Goal: Information Seeking & Learning: Learn about a topic

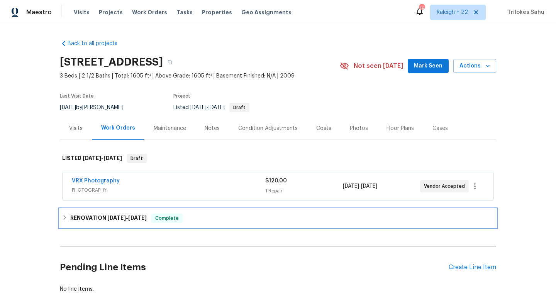
click at [66, 216] on icon at bounding box center [64, 217] width 5 height 5
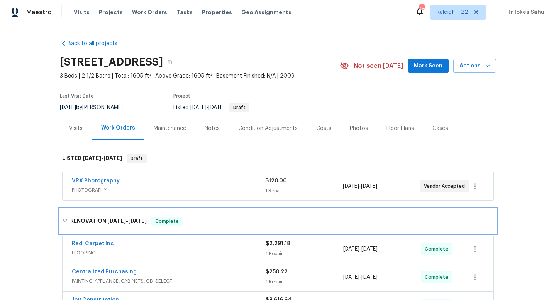
scroll to position [168, 0]
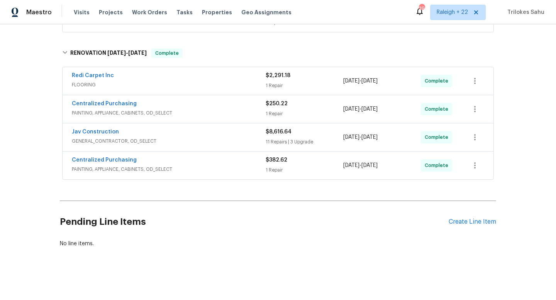
click at [82, 142] on span "GENERAL_CONTRACTOR, OD_SELECT" at bounding box center [169, 141] width 194 height 8
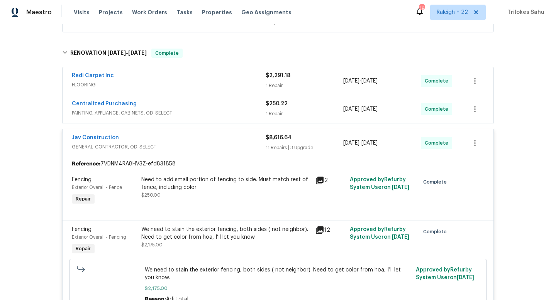
click at [216, 180] on div "Need to add small portion of fencing to side. Must match rest of fence, includi…" at bounding box center [225, 183] width 169 height 15
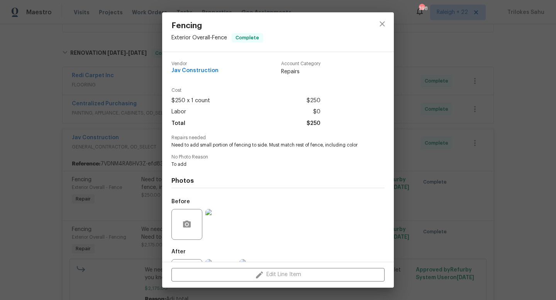
scroll to position [36, 0]
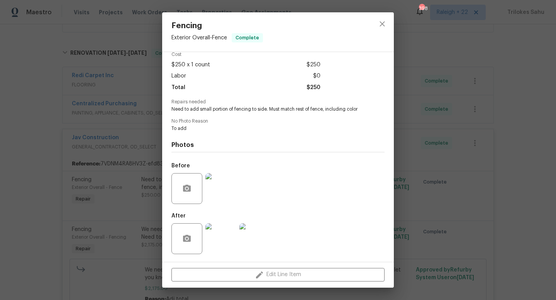
click at [221, 189] on img at bounding box center [220, 188] width 31 height 31
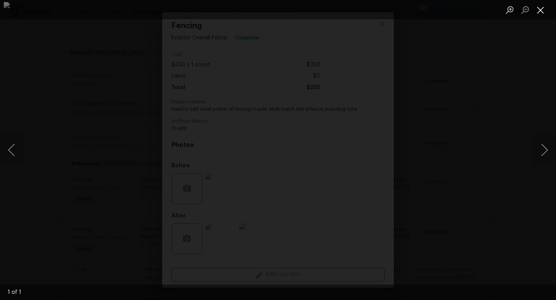
click at [542, 8] on button "Close lightbox" at bounding box center [539, 10] width 15 height 14
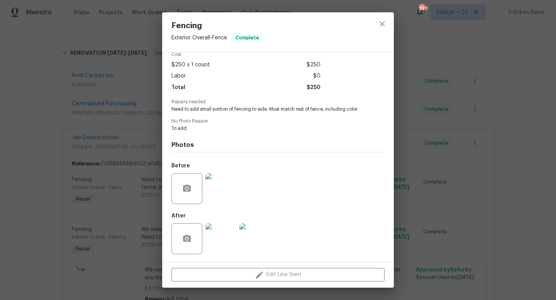
click at [216, 249] on img at bounding box center [220, 238] width 31 height 31
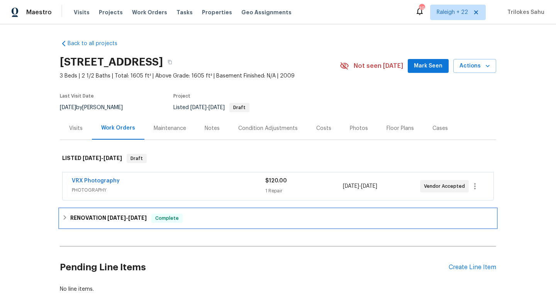
click at [65, 223] on div "RENOVATION 8/29/25 - 9/12/25 Complete" at bounding box center [277, 218] width 431 height 9
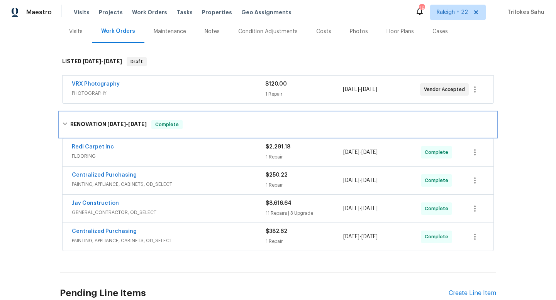
scroll to position [98, 0]
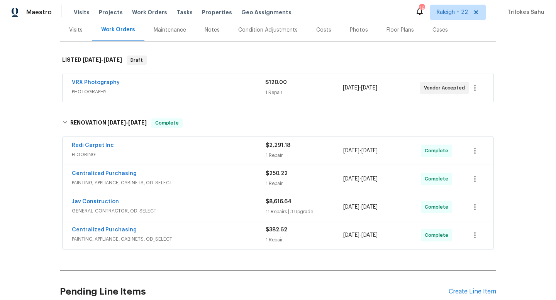
click at [131, 240] on span "PAINTING, APPLIANCE, CABINETS, OD_SELECT" at bounding box center [169, 239] width 194 height 8
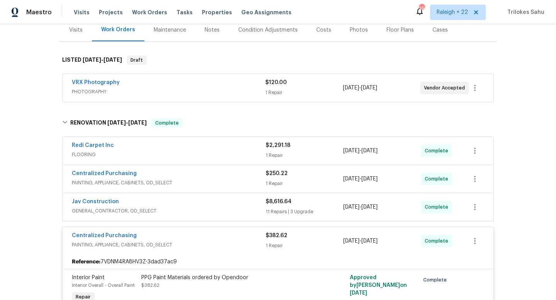
click at [119, 212] on span "GENERAL_CONTRACTOR, OD_SELECT" at bounding box center [169, 211] width 194 height 8
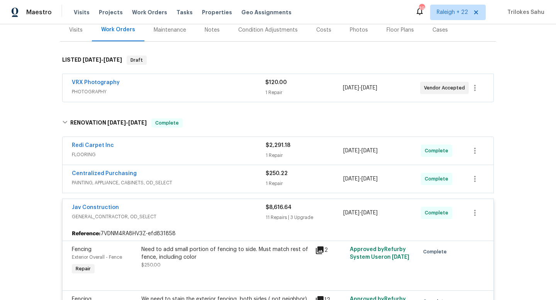
click at [119, 184] on span "PAINTING, APPLIANCE, CABINETS, OD_SELECT" at bounding box center [169, 183] width 194 height 8
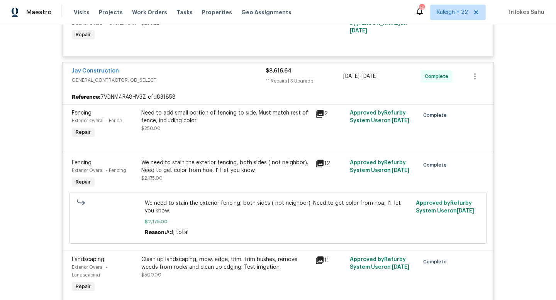
scroll to position [309, 0]
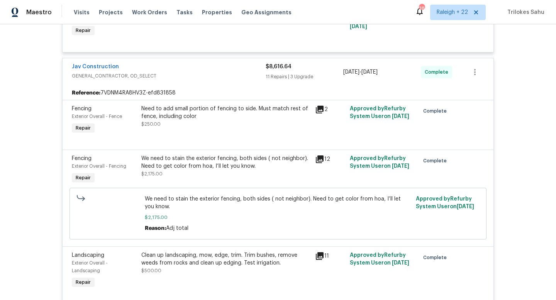
click at [187, 119] on div "Need to add small portion of fencing to side. Must match rest of fence, includi…" at bounding box center [225, 112] width 169 height 15
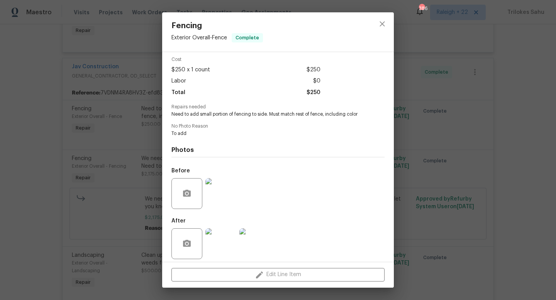
scroll to position [36, 0]
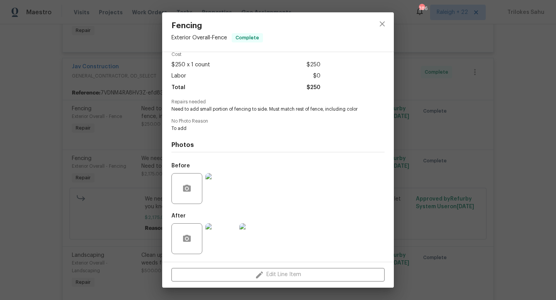
click at [216, 243] on img at bounding box center [220, 238] width 31 height 31
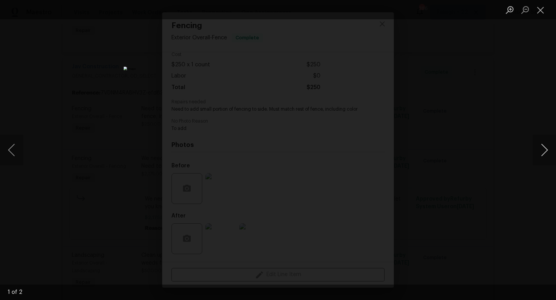
click at [542, 149] on button "Next image" at bounding box center [543, 150] width 23 height 31
click at [540, 15] on button "Close lightbox" at bounding box center [539, 10] width 15 height 14
click at [540, 12] on button "Close lightbox" at bounding box center [539, 10] width 15 height 14
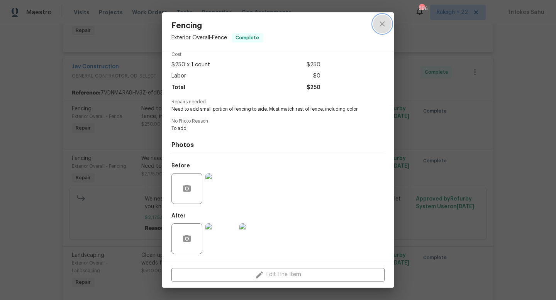
click at [382, 19] on button "close" at bounding box center [382, 24] width 19 height 19
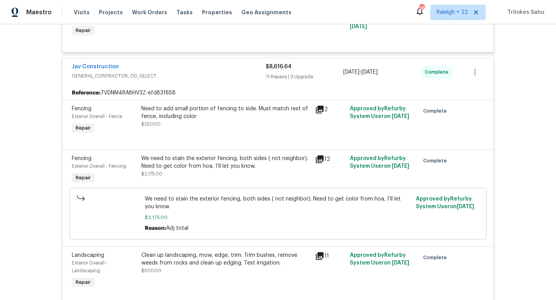
click at [197, 162] on div "We need to stain the exterior fencing, both sides ( not neighbor). Need to get …" at bounding box center [225, 162] width 169 height 15
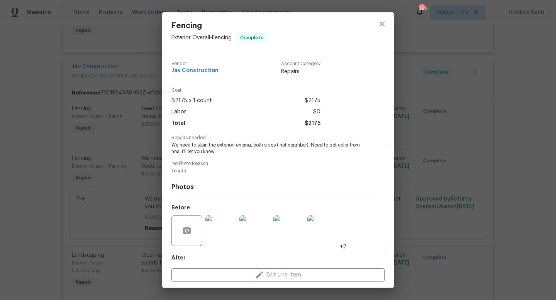
scroll to position [42, 0]
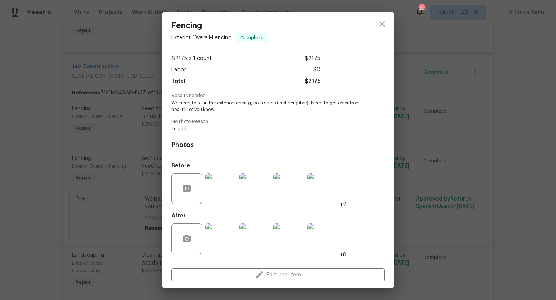
click at [222, 193] on img at bounding box center [220, 188] width 31 height 31
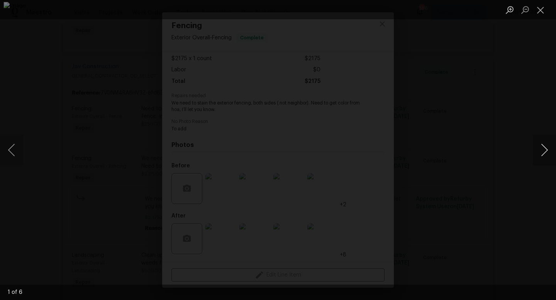
click at [544, 152] on button "Next image" at bounding box center [543, 150] width 23 height 31
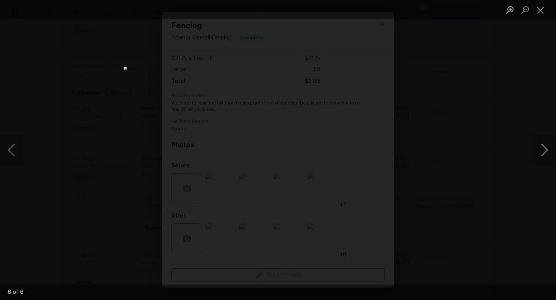
click at [544, 152] on button "Next image" at bounding box center [543, 150] width 23 height 31
click at [538, 10] on button "Close lightbox" at bounding box center [539, 10] width 15 height 14
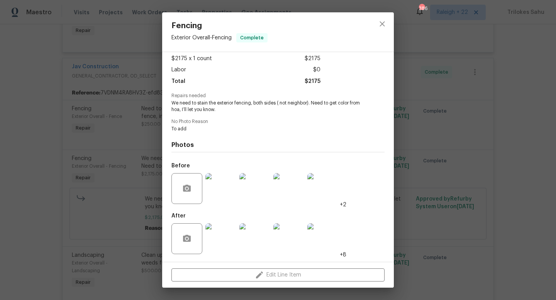
click at [224, 226] on img at bounding box center [220, 238] width 31 height 31
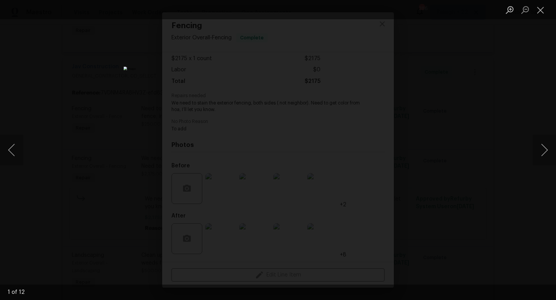
click at [531, 35] on div "Lightbox" at bounding box center [278, 150] width 556 height 300
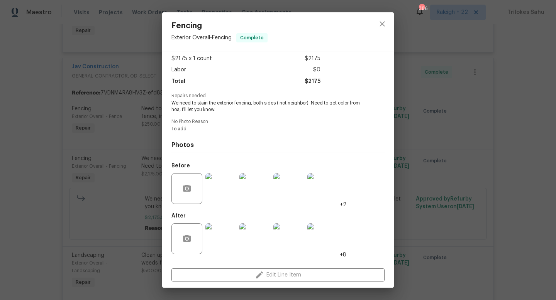
click at [219, 233] on img at bounding box center [220, 238] width 31 height 31
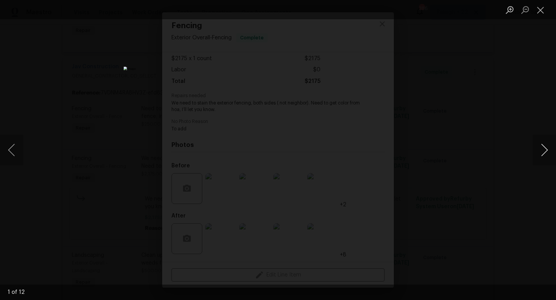
click at [545, 161] on button "Next image" at bounding box center [543, 150] width 23 height 31
click at [301, 188] on img "Lightbox" at bounding box center [277, 150] width 309 height 167
click at [546, 148] on button "Next image" at bounding box center [543, 150] width 23 height 31
click at [545, 148] on button "Next image" at bounding box center [543, 150] width 23 height 31
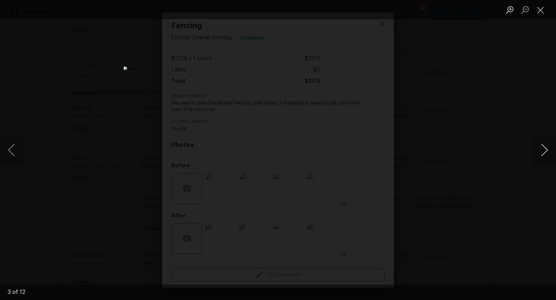
click at [546, 147] on button "Next image" at bounding box center [543, 150] width 23 height 31
click at [544, 146] on button "Next image" at bounding box center [543, 150] width 23 height 31
click at [544, 155] on button "Next image" at bounding box center [543, 150] width 23 height 31
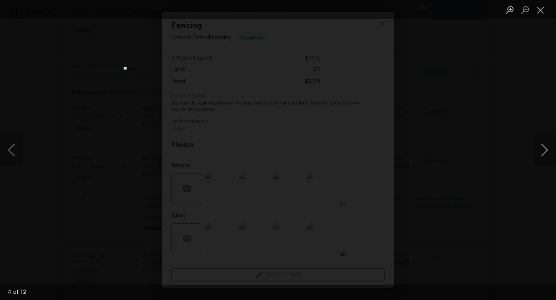
click at [541, 155] on button "Next image" at bounding box center [543, 150] width 23 height 31
click at [547, 149] on button "Next image" at bounding box center [543, 150] width 23 height 31
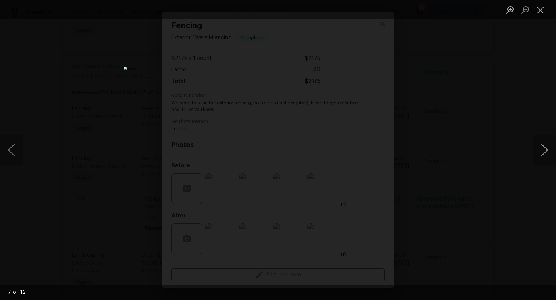
click at [546, 150] on button "Next image" at bounding box center [543, 150] width 23 height 31
click at [544, 152] on button "Next image" at bounding box center [543, 150] width 23 height 31
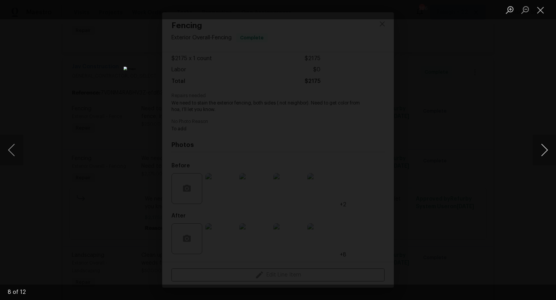
click at [544, 152] on button "Next image" at bounding box center [543, 150] width 23 height 31
